Goal: Check status: Check status

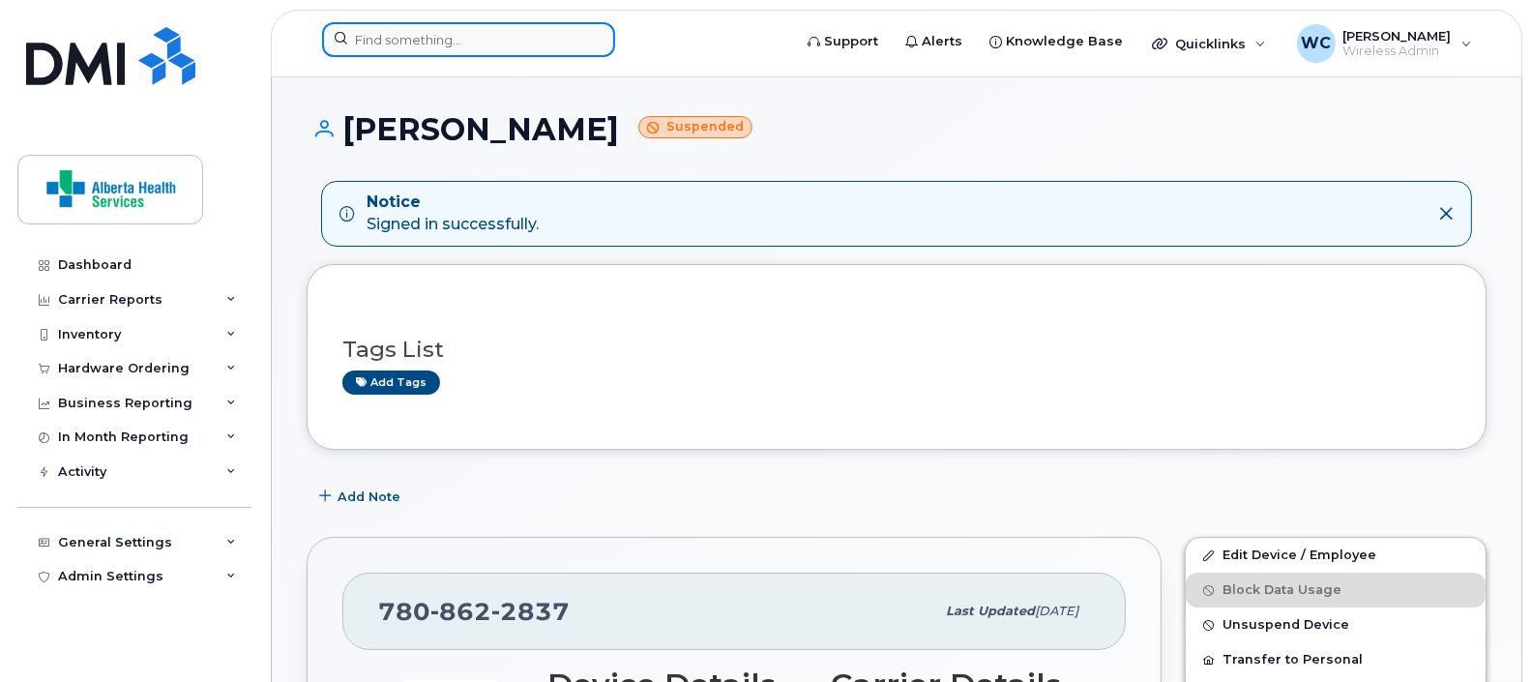
click at [575, 36] on input at bounding box center [468, 39] width 293 height 35
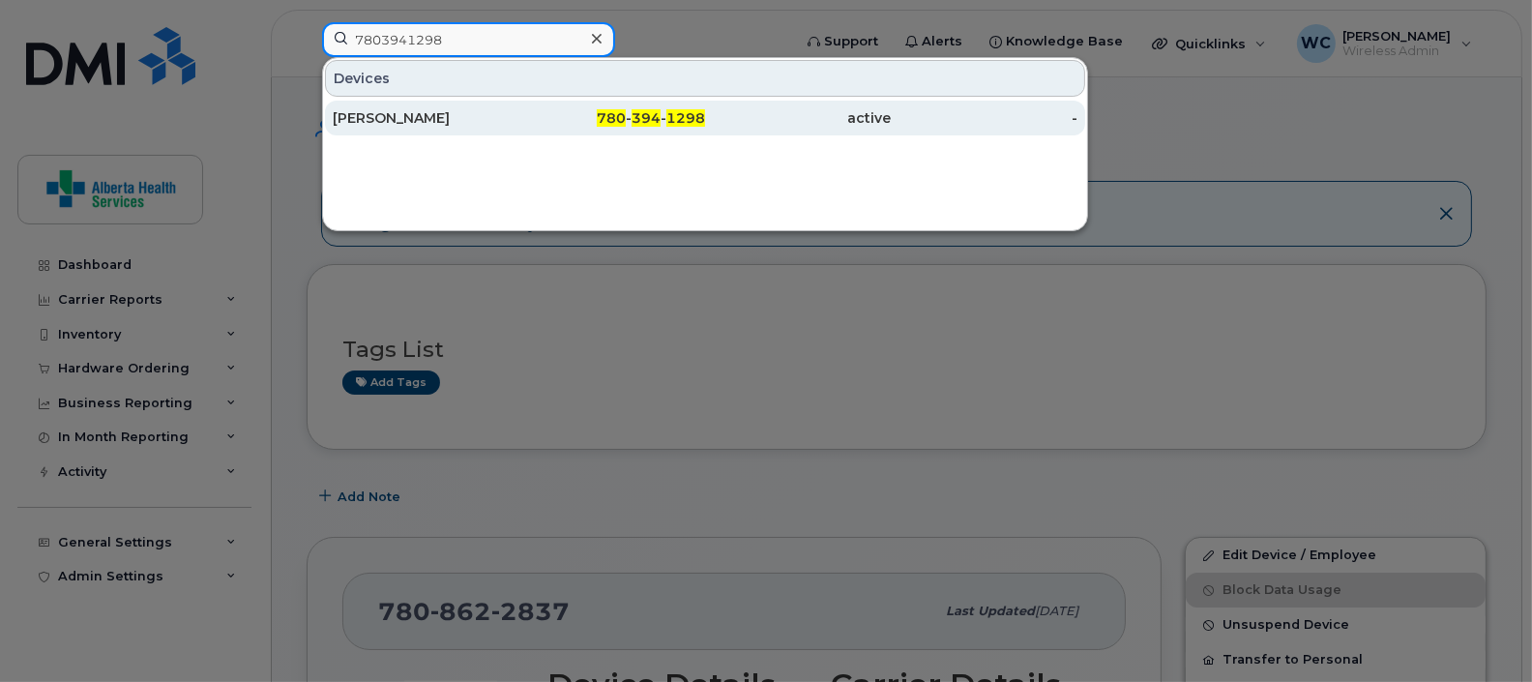
type input "7803941298"
click at [530, 124] on div "780 - 394 - 1298" at bounding box center [612, 117] width 187 height 19
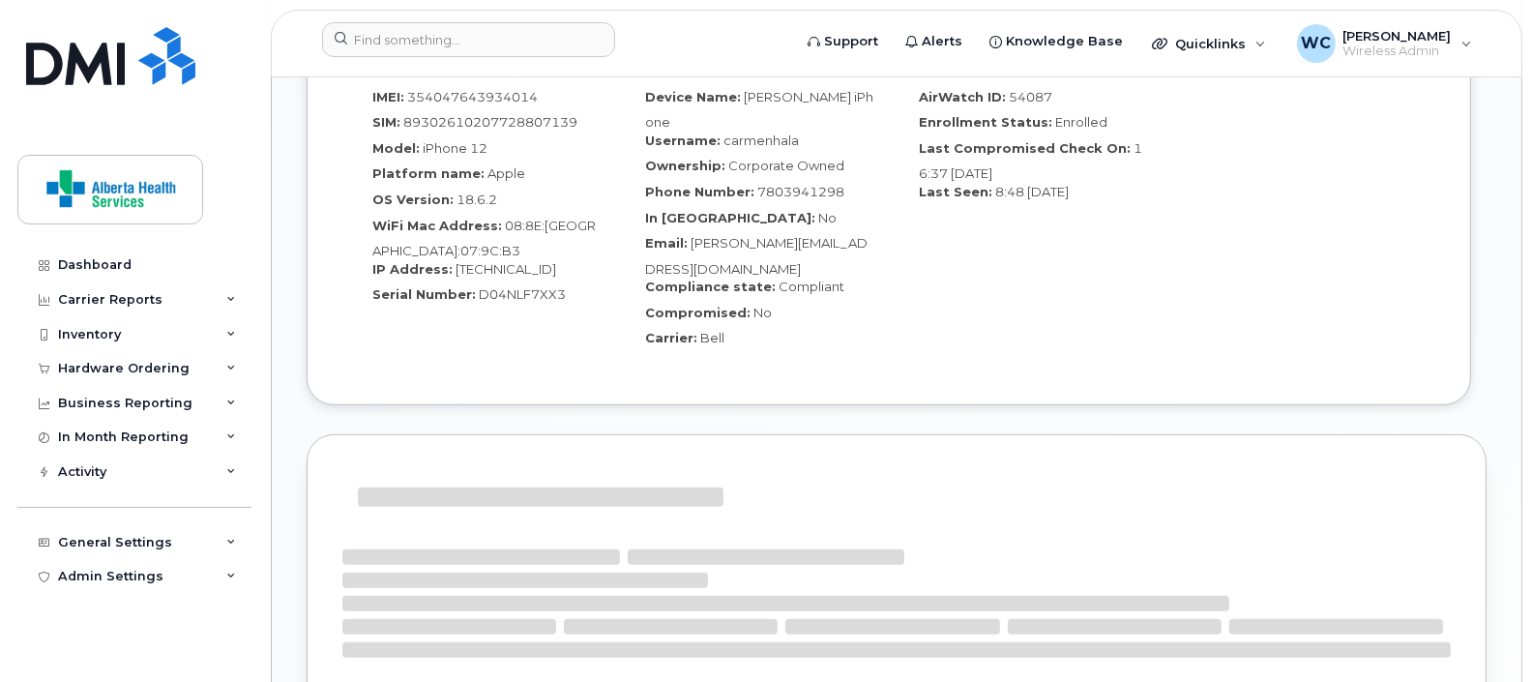
scroll to position [1209, 0]
